Goal: Task Accomplishment & Management: Manage account settings

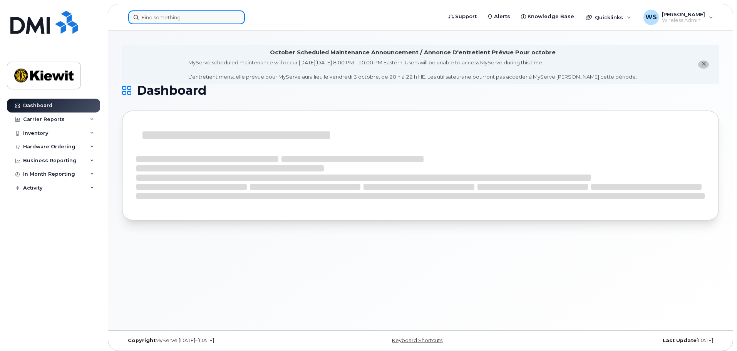
click at [212, 23] on input at bounding box center [186, 17] width 117 height 14
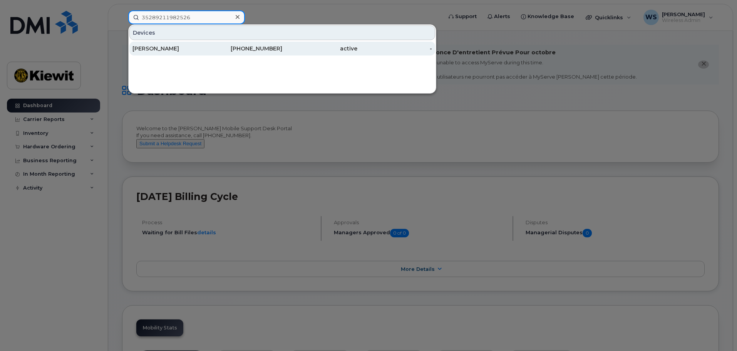
type input "35289211982526"
click at [255, 50] on div "343-573-7513" at bounding box center [244, 49] width 75 height 8
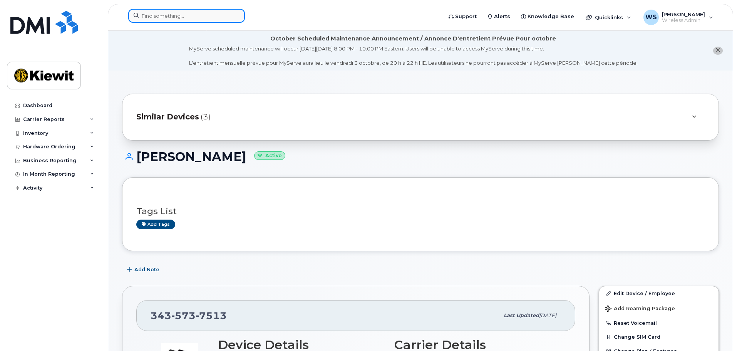
click at [175, 18] on input at bounding box center [186, 16] width 117 height 14
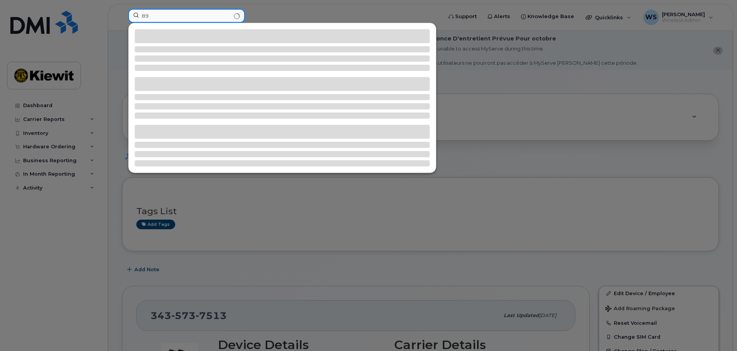
type input "8"
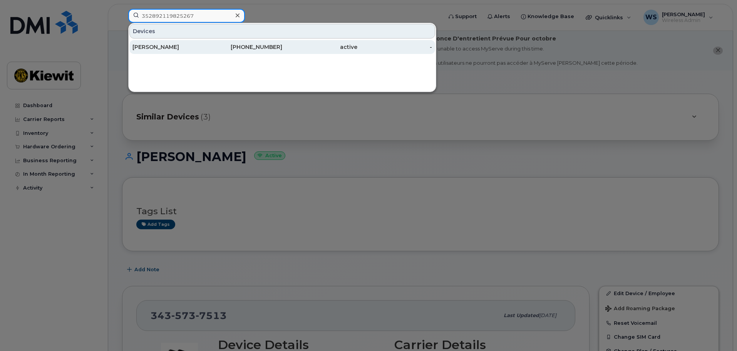
type input "352892119825267"
click at [175, 44] on div "[PERSON_NAME]" at bounding box center [169, 47] width 75 height 8
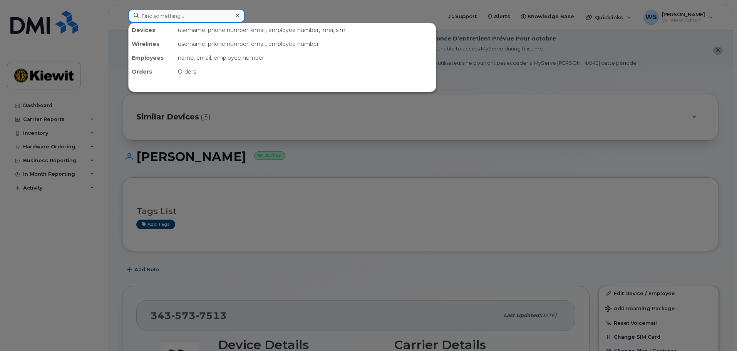
click at [171, 18] on input at bounding box center [186, 16] width 117 height 14
paste input "89302610104312038348"
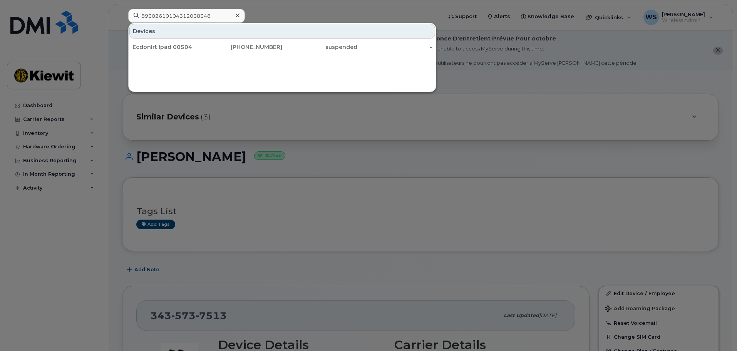
click at [285, 154] on div at bounding box center [368, 175] width 737 height 351
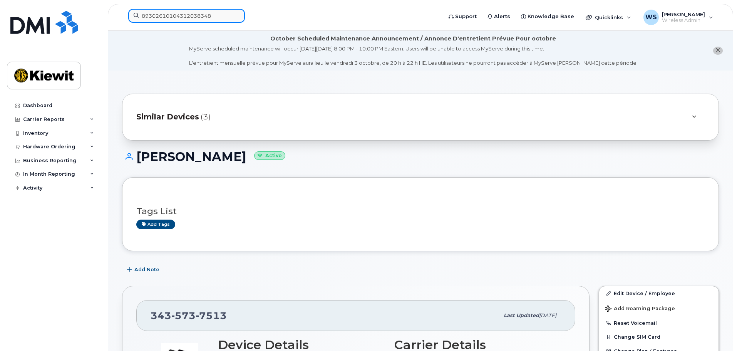
click at [194, 20] on input "89302610104312038348" at bounding box center [186, 16] width 117 height 14
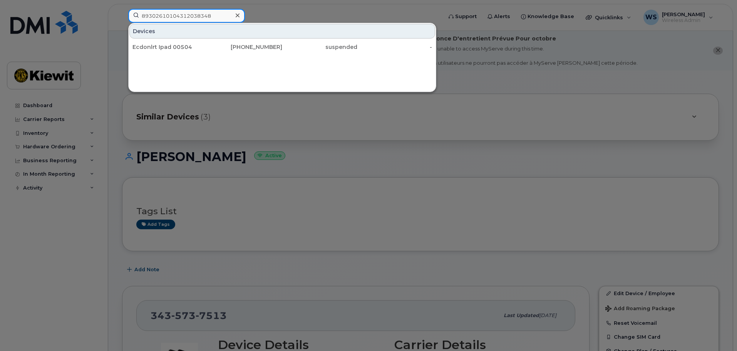
click at [225, 15] on input "89302610104312038348" at bounding box center [186, 16] width 117 height 14
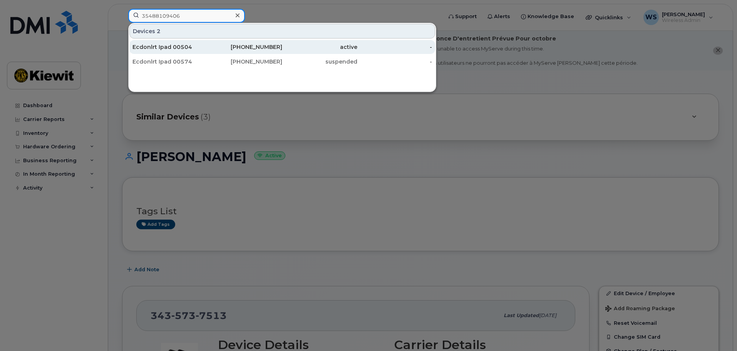
type input "35488109406"
click at [216, 47] on div "780-228-3251" at bounding box center [244, 47] width 75 height 8
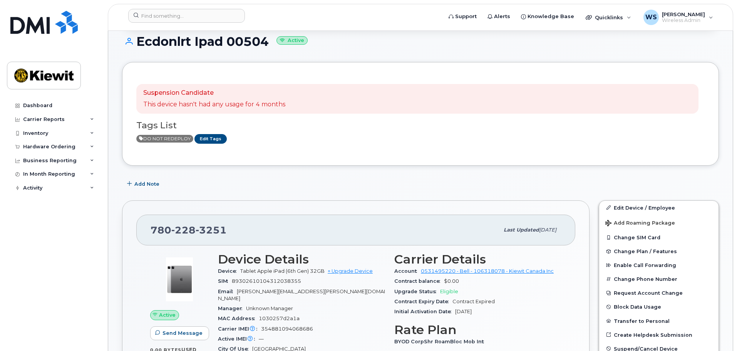
scroll to position [192, 0]
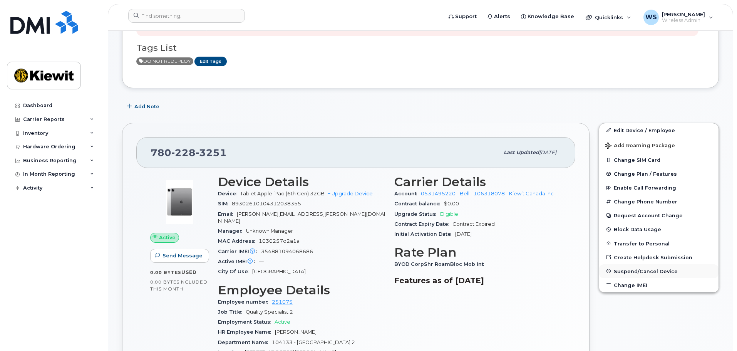
click at [644, 273] on span "Suspend/Cancel Device" at bounding box center [646, 271] width 64 height 6
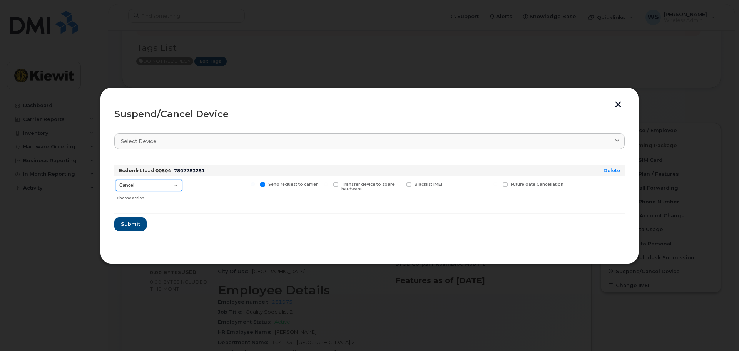
click at [168, 184] on select "Cancel Suspend - Extend Suspension Suspend - Reduced Rate Suspend - Full Rate S…" at bounding box center [149, 185] width 66 height 12
select select "[object Object]"
click at [116, 179] on select "Cancel Suspend - Extend Suspension Suspend - Reduced Rate Suspend - Full Rate S…" at bounding box center [149, 185] width 66 height 12
click at [132, 229] on button "Submit" at bounding box center [130, 224] width 32 height 14
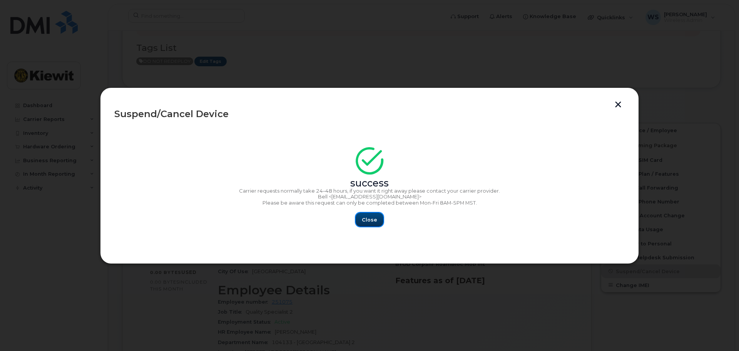
click at [376, 221] on span "Close" at bounding box center [369, 219] width 15 height 7
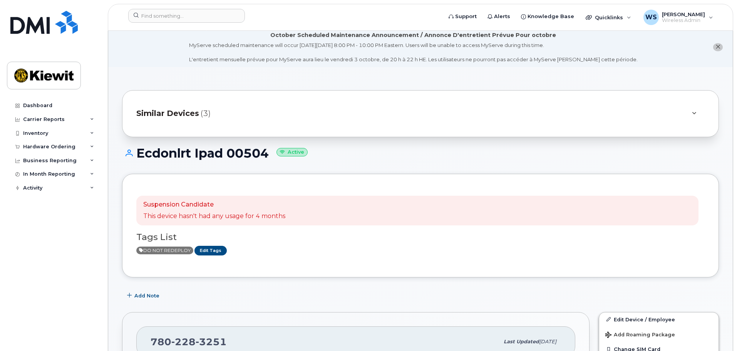
scroll to position [0, 0]
